Goal: Book appointment/travel/reservation

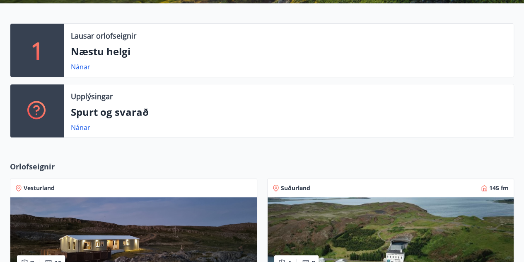
scroll to position [168, 0]
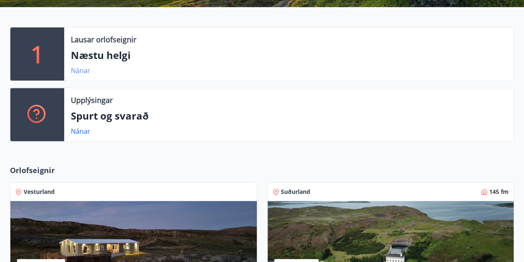
click at [80, 71] on link "Nánar" at bounding box center [80, 70] width 19 height 9
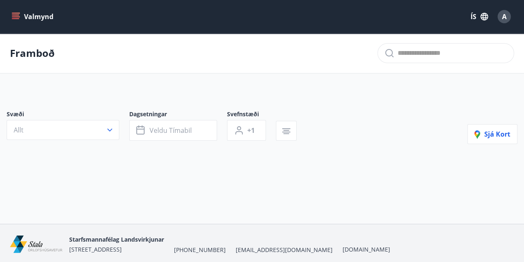
type input "*"
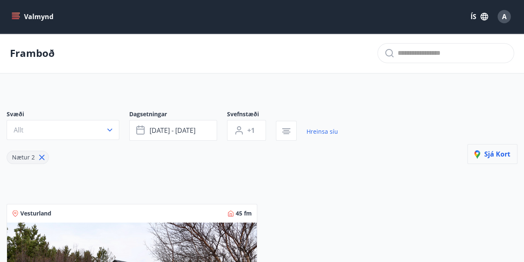
click at [490, 156] on span "Sjá kort" at bounding box center [493, 153] width 36 height 9
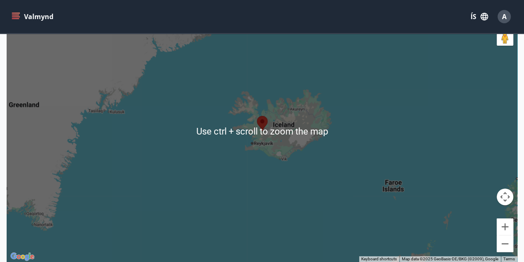
scroll to position [117, 0]
click at [257, 116] on area at bounding box center [257, 116] width 0 height 0
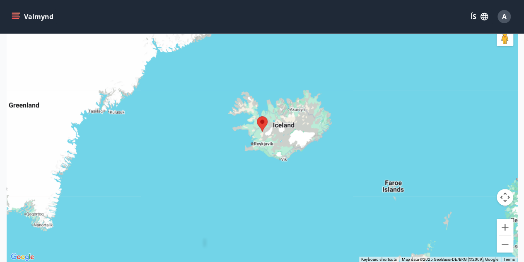
click at [257, 116] on area at bounding box center [257, 116] width 0 height 0
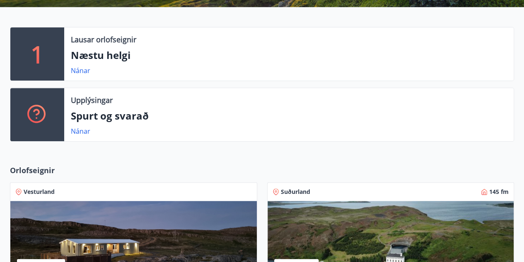
click at [101, 55] on p "Næstu helgi" at bounding box center [289, 55] width 437 height 14
click at [77, 69] on link "Nánar" at bounding box center [80, 70] width 19 height 9
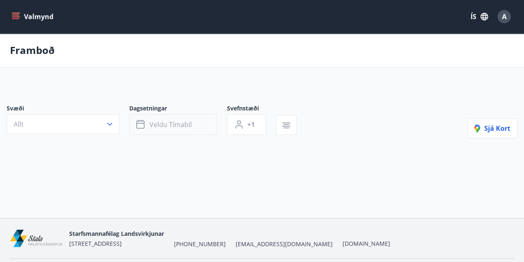
type input "*"
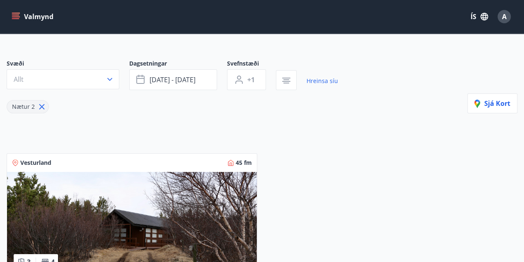
scroll to position [50, 0]
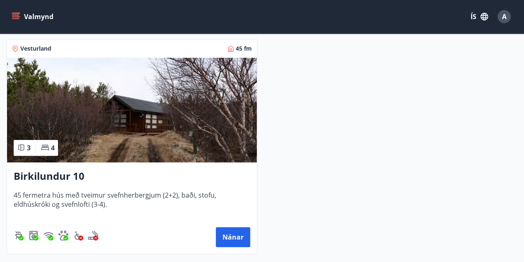
click at [92, 142] on img at bounding box center [132, 110] width 250 height 104
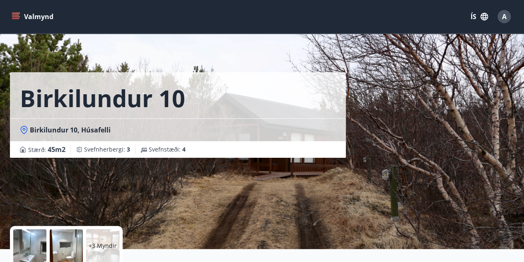
click at [17, 16] on icon "menu" at bounding box center [16, 16] width 8 height 8
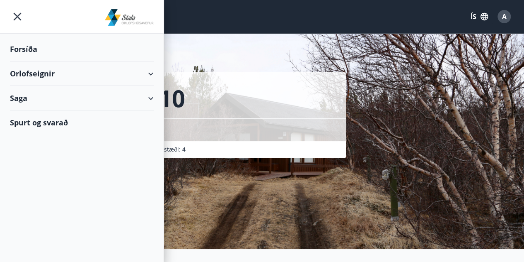
click at [134, 76] on div "Orlofseignir" at bounding box center [82, 73] width 144 height 24
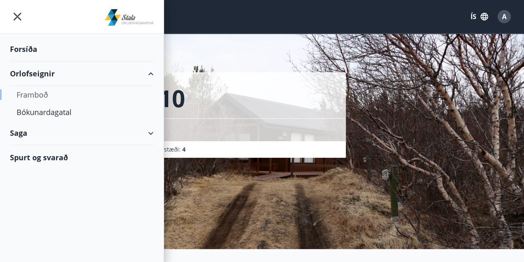
click at [47, 93] on div "Framboð" at bounding box center [82, 94] width 131 height 17
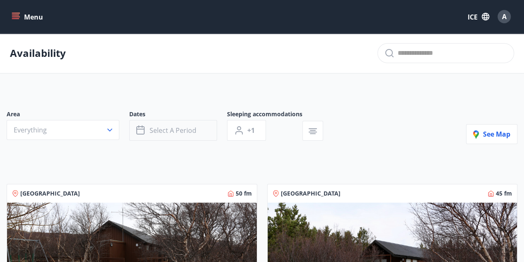
click at [174, 133] on font "Select a period" at bounding box center [173, 130] width 47 height 9
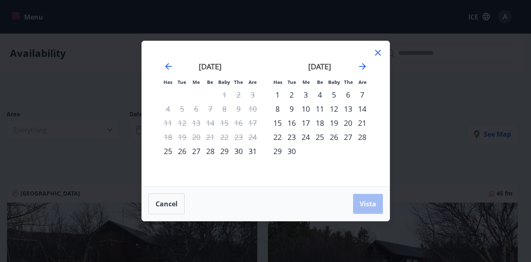
click at [362, 122] on font "21" at bounding box center [362, 123] width 8 height 10
click at [332, 121] on font "19" at bounding box center [334, 123] width 8 height 10
click at [277, 138] on font "22" at bounding box center [277, 137] width 8 height 10
click at [366, 202] on font "Vista" at bounding box center [367, 203] width 17 height 9
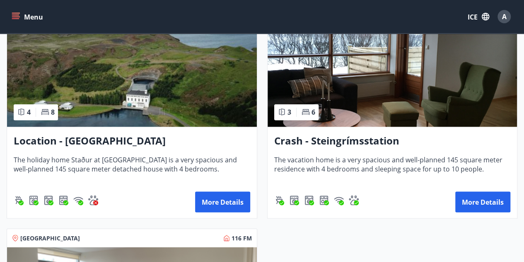
scroll to position [648, 0]
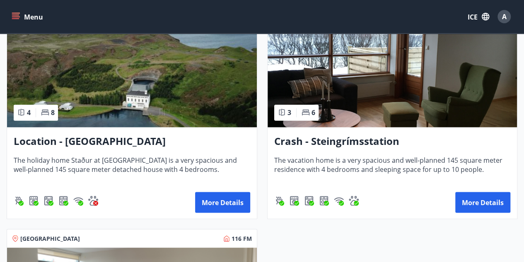
click at [366, 166] on font "The vacation home is a very spacious and well-planned 145 square meter residenc…" at bounding box center [388, 164] width 228 height 18
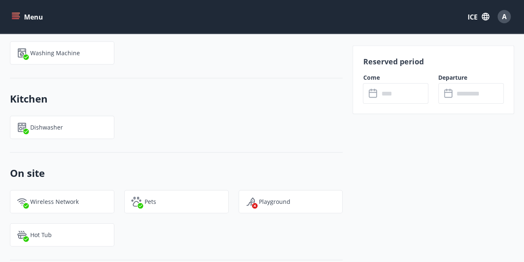
scroll to position [881, 0]
